Goal: Register for event/course

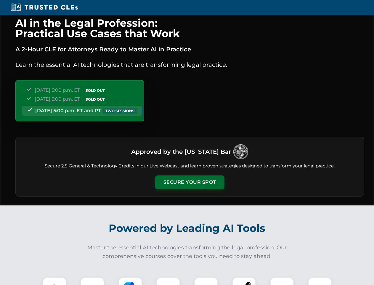
click at [190, 182] on button "Secure Your Spot" at bounding box center [189, 182] width 69 height 14
click at [55, 281] on img at bounding box center [54, 288] width 17 height 17
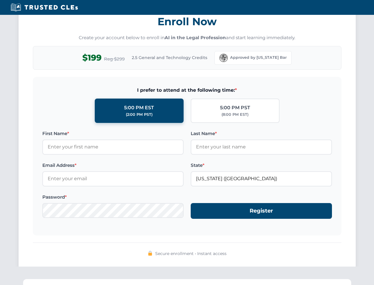
scroll to position [582, 0]
